Goal: Transaction & Acquisition: Purchase product/service

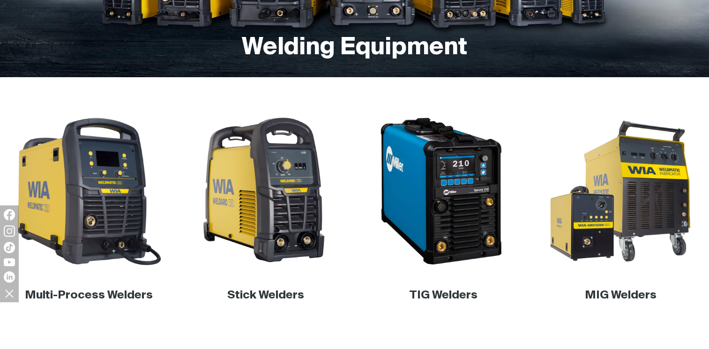
scroll to position [234, 0]
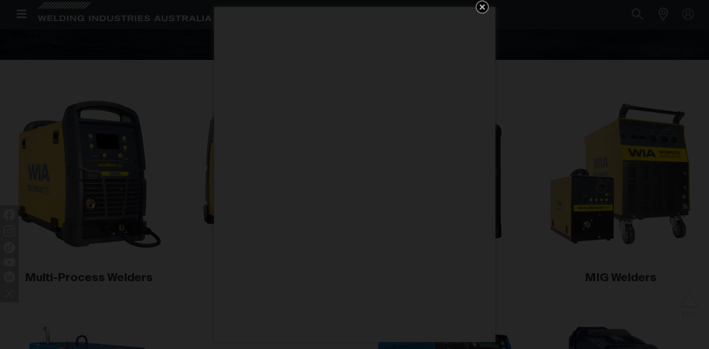
click at [483, 7] on icon "Get 5 WIA Welding Guides Free!" at bounding box center [481, 6] width 11 height 11
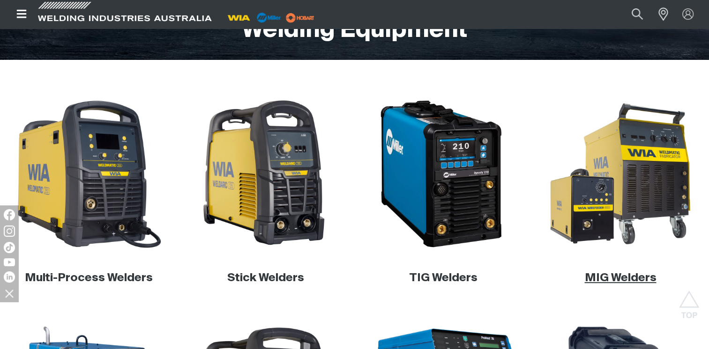
click at [603, 274] on link "MIG Welders" at bounding box center [620, 278] width 72 height 11
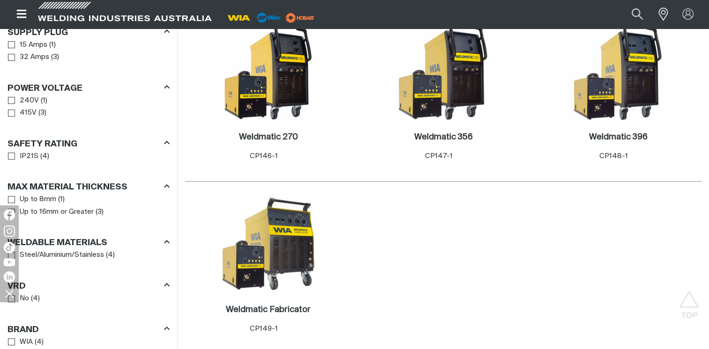
scroll to position [468, 0]
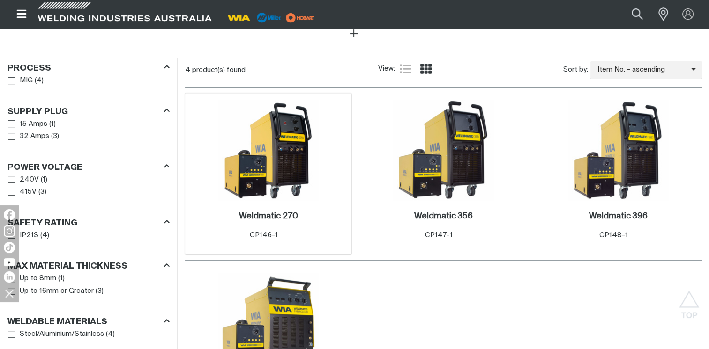
click at [247, 147] on img at bounding box center [268, 150] width 100 height 100
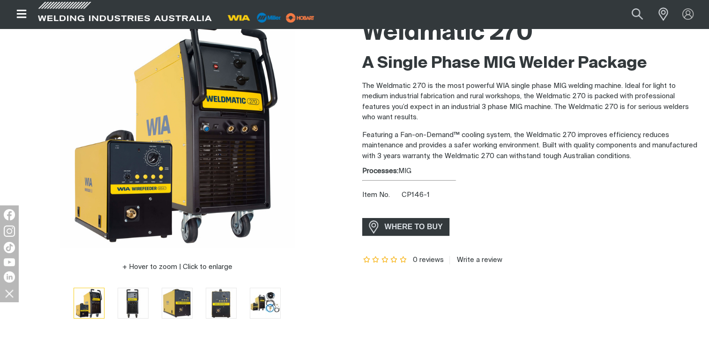
scroll to position [187, 0]
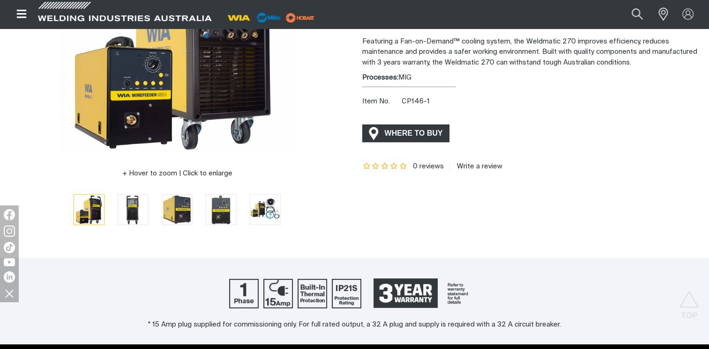
click at [414, 126] on span "WHERE TO BUY" at bounding box center [413, 133] width 70 height 15
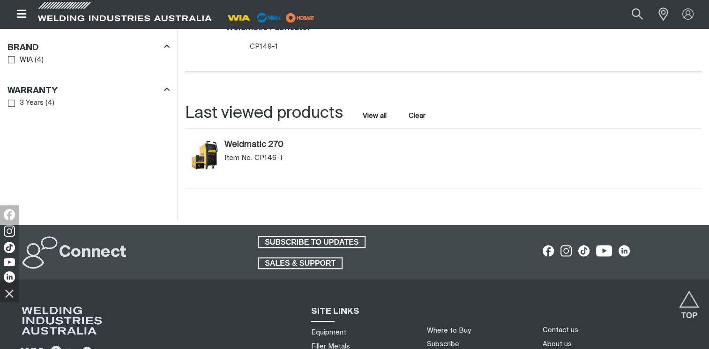
scroll to position [832, 0]
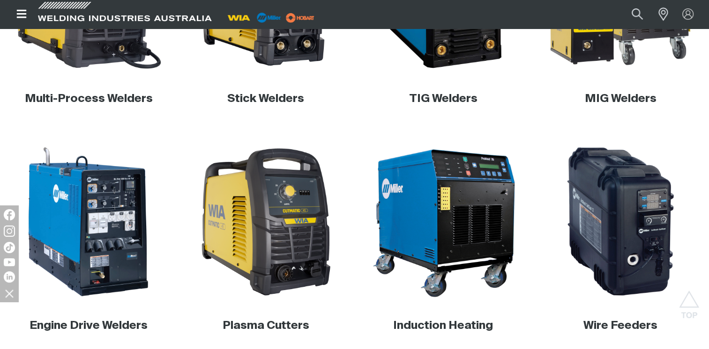
scroll to position [422, 0]
